Goal: Find specific page/section: Find specific page/section

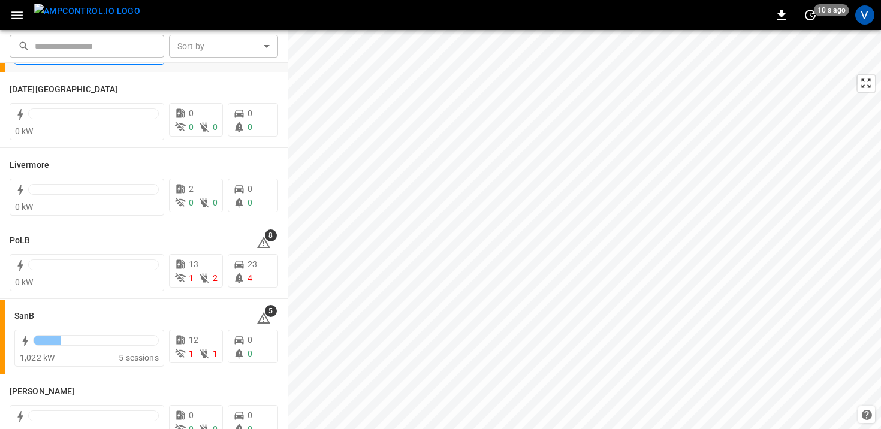
scroll to position [267, 0]
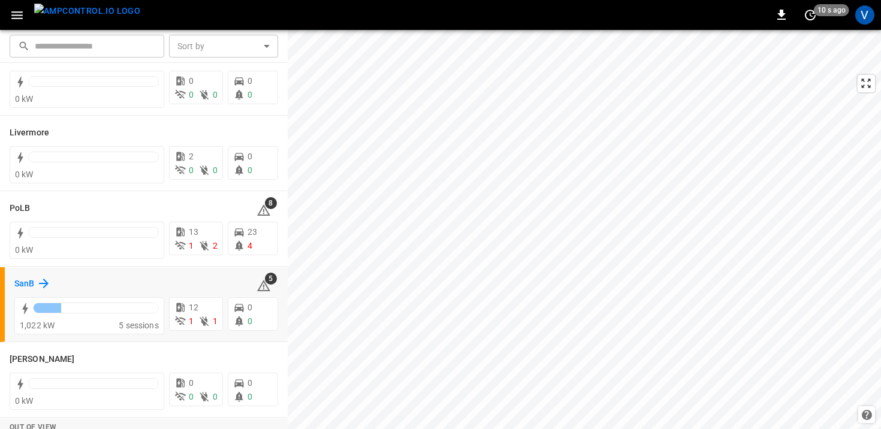
click at [23, 287] on h6 "SanB" at bounding box center [24, 284] width 20 height 13
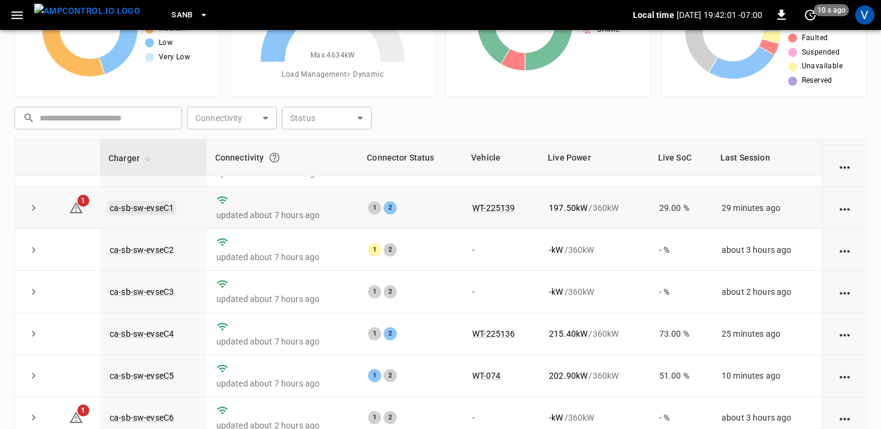
scroll to position [110, 0]
